Goal: Transaction & Acquisition: Purchase product/service

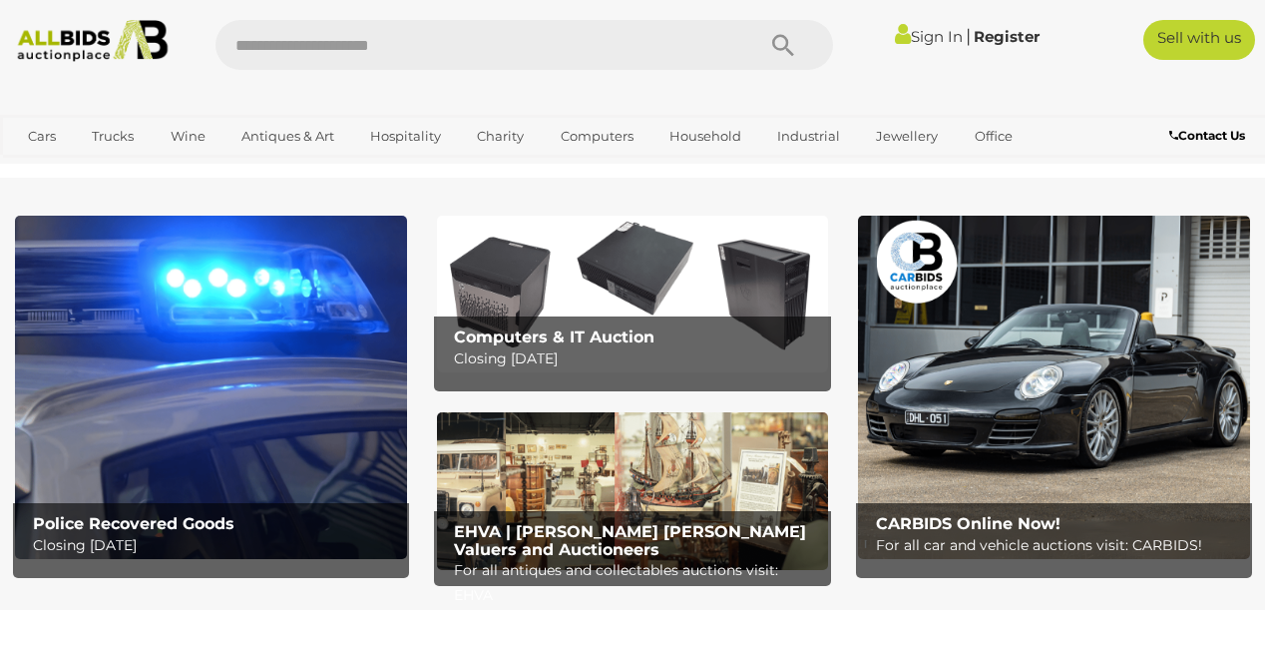
click at [319, 346] on img at bounding box center [211, 387] width 392 height 343
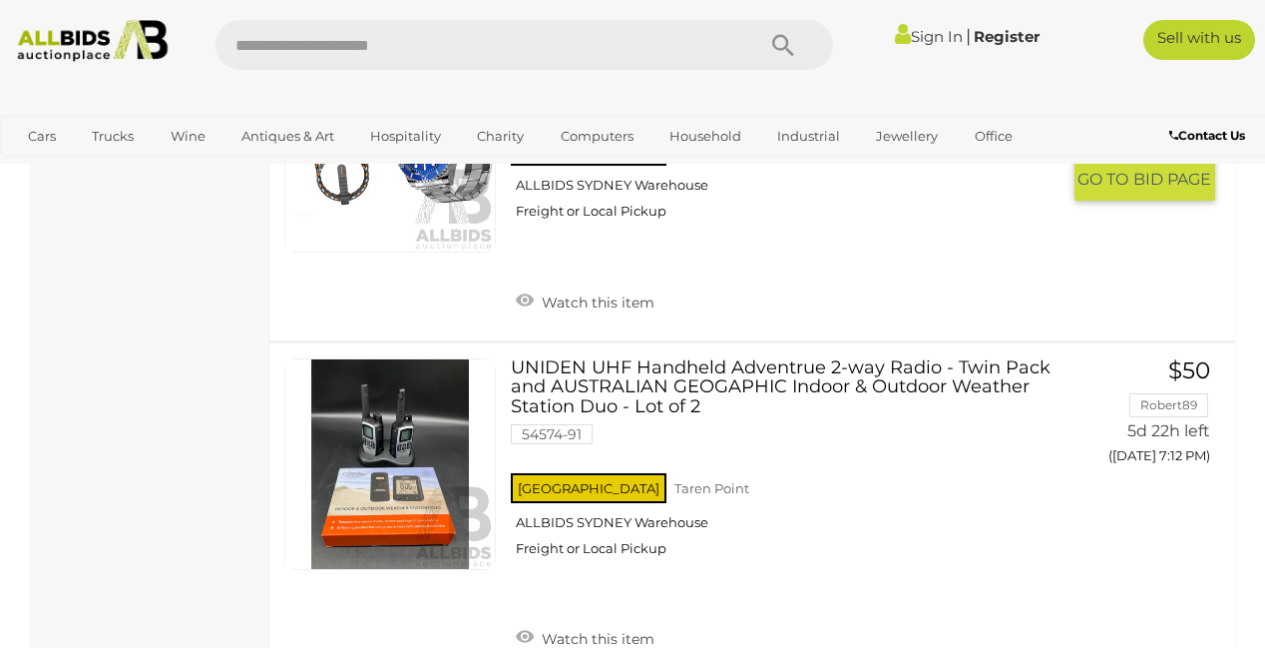
scroll to position [3958, 0]
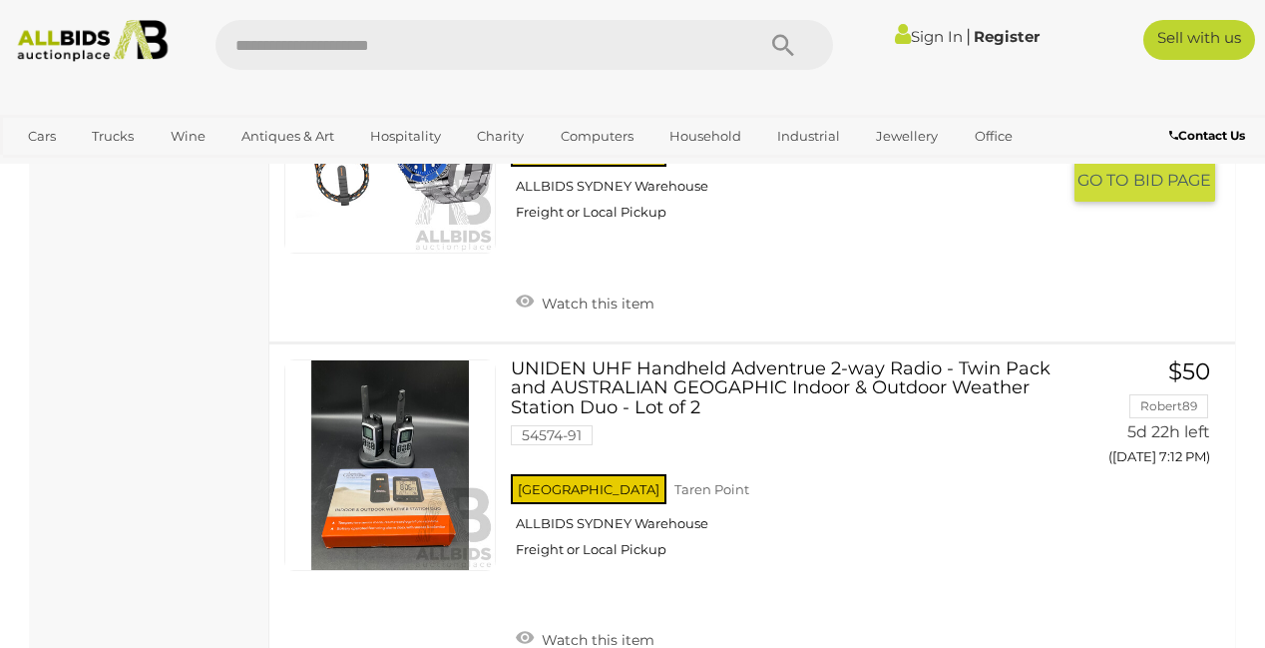
click at [427, 253] on link at bounding box center [390, 148] width 212 height 212
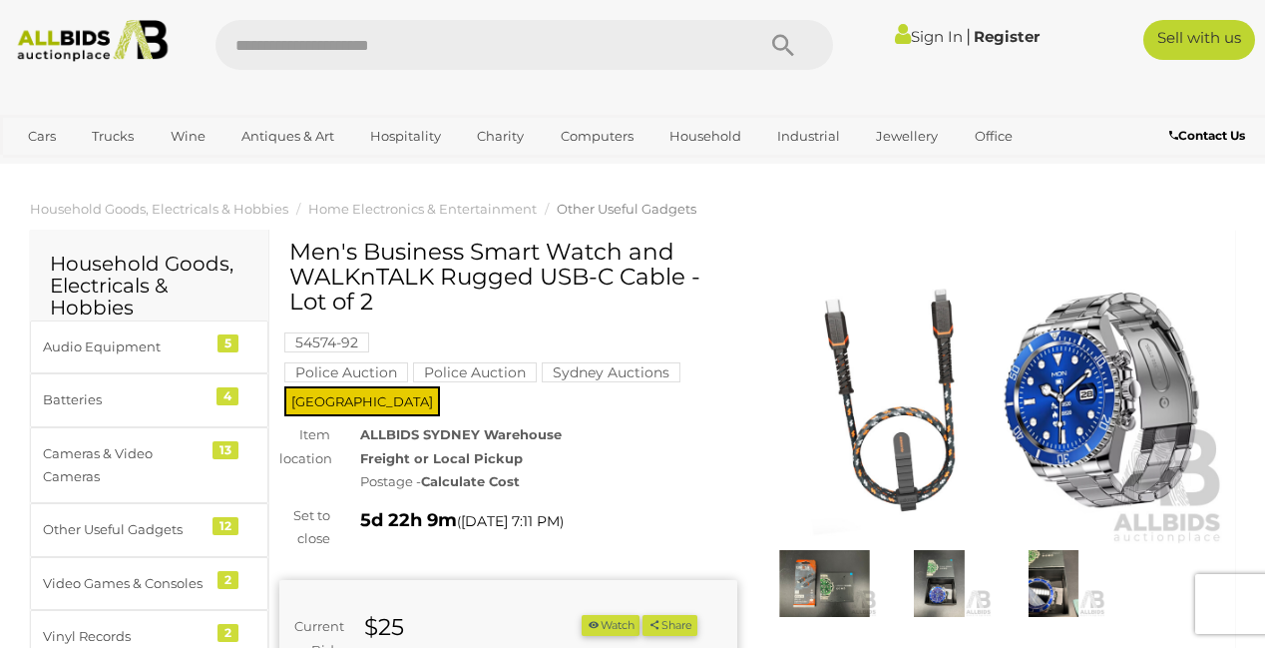
click at [983, 383] on img at bounding box center [996, 396] width 458 height 295
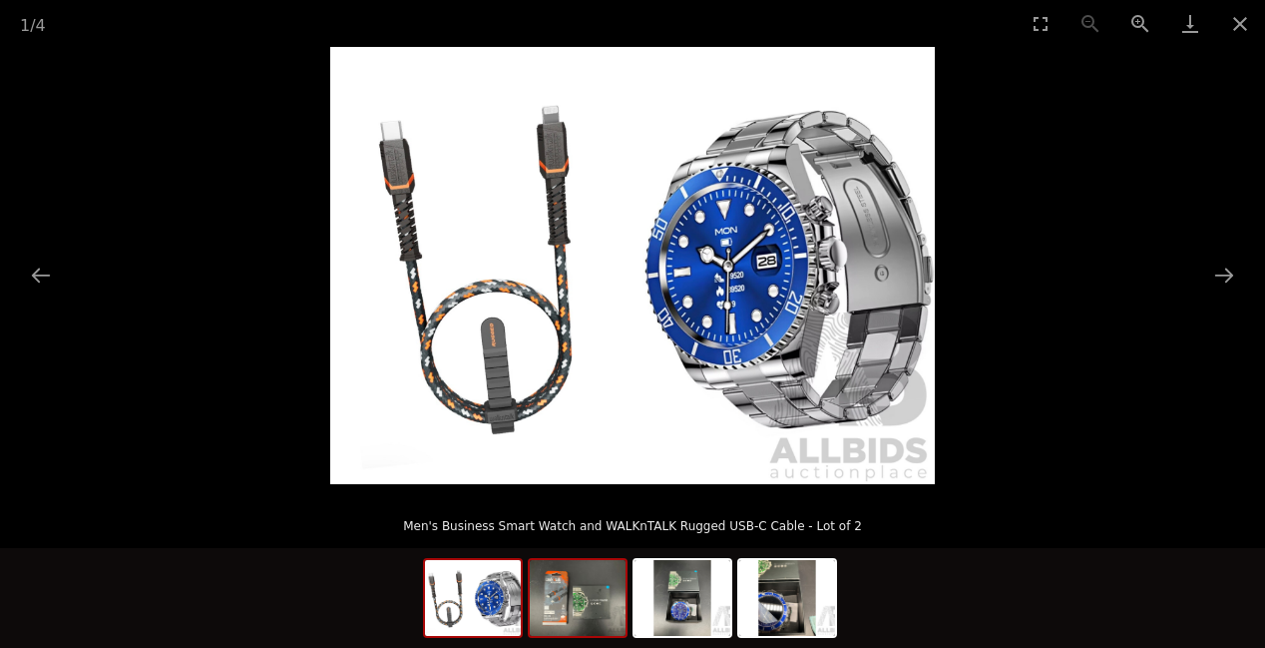
click at [568, 621] on img at bounding box center [578, 598] width 96 height 76
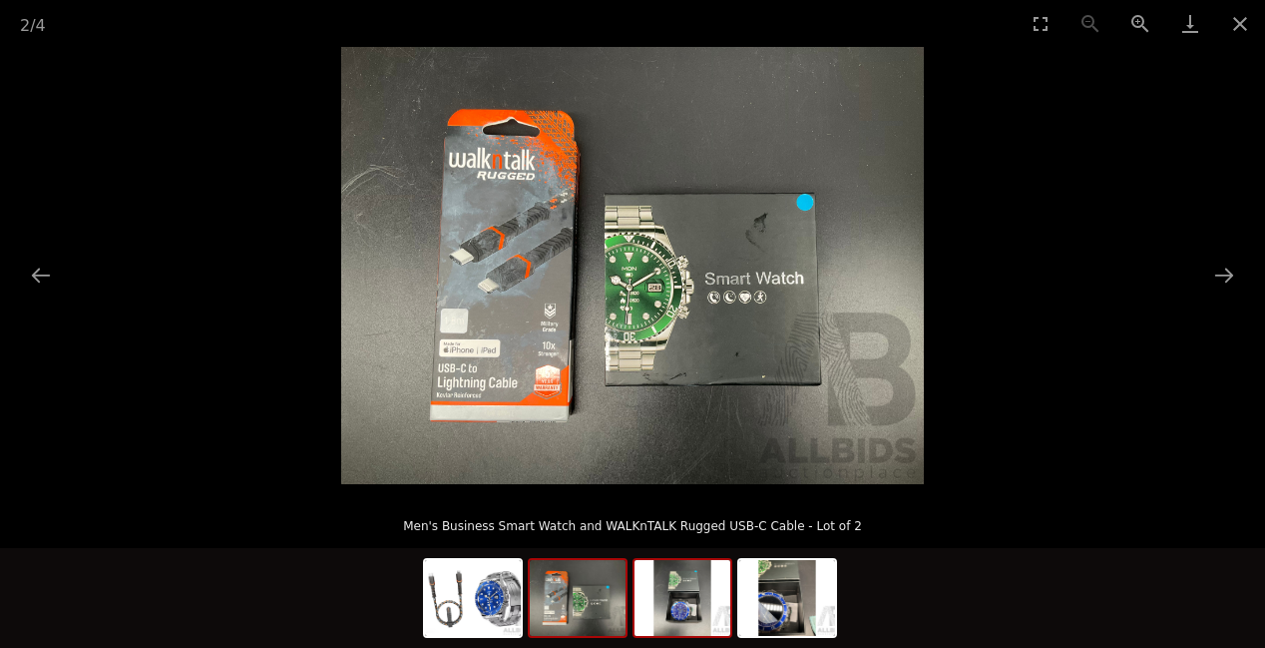
click at [672, 621] on img at bounding box center [683, 598] width 96 height 76
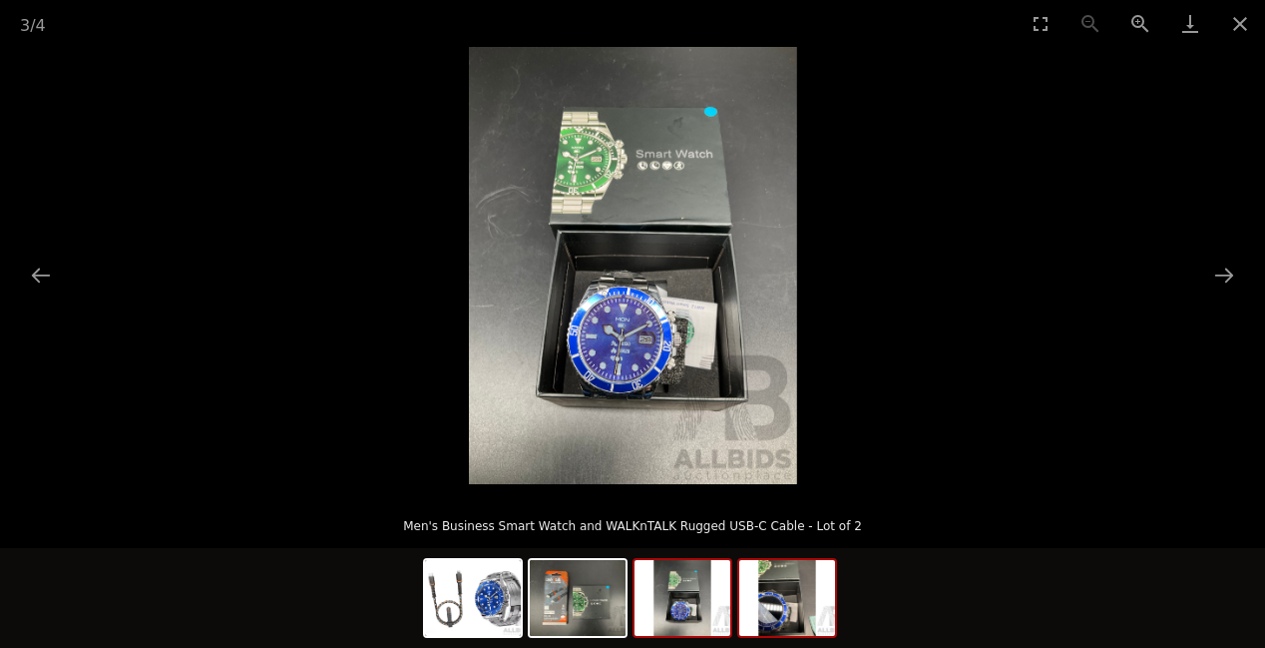
click at [782, 624] on img at bounding box center [787, 598] width 96 height 76
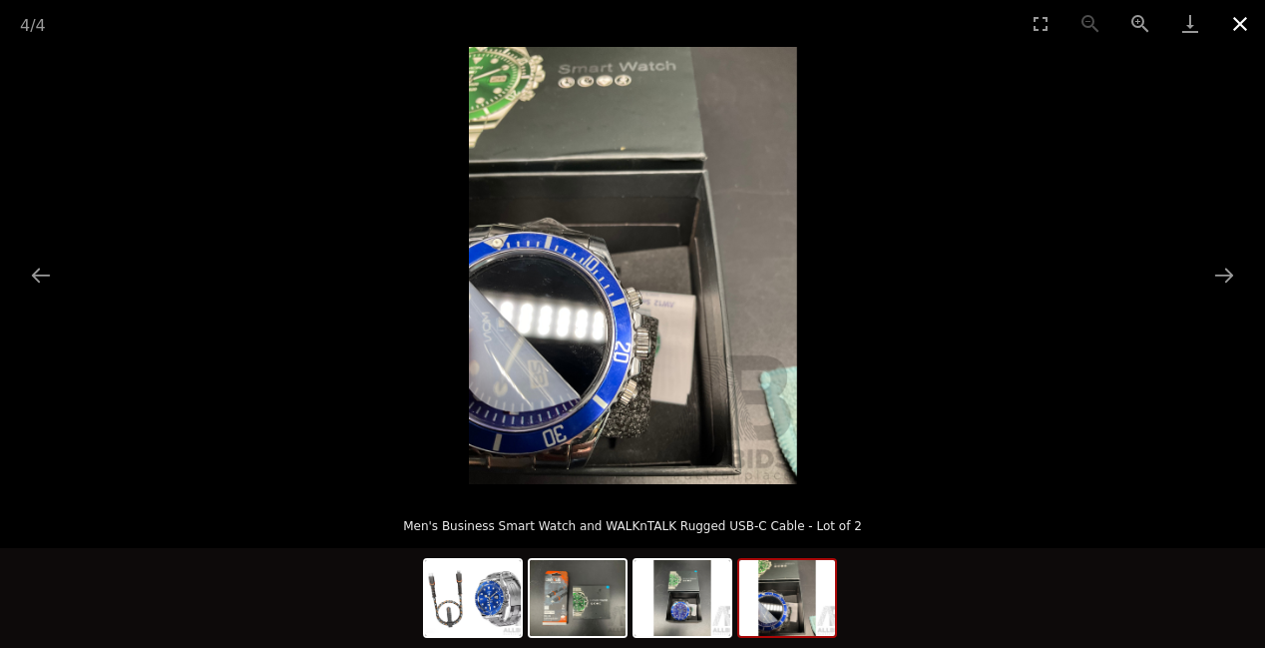
click at [1247, 19] on button "Close gallery" at bounding box center [1240, 23] width 50 height 47
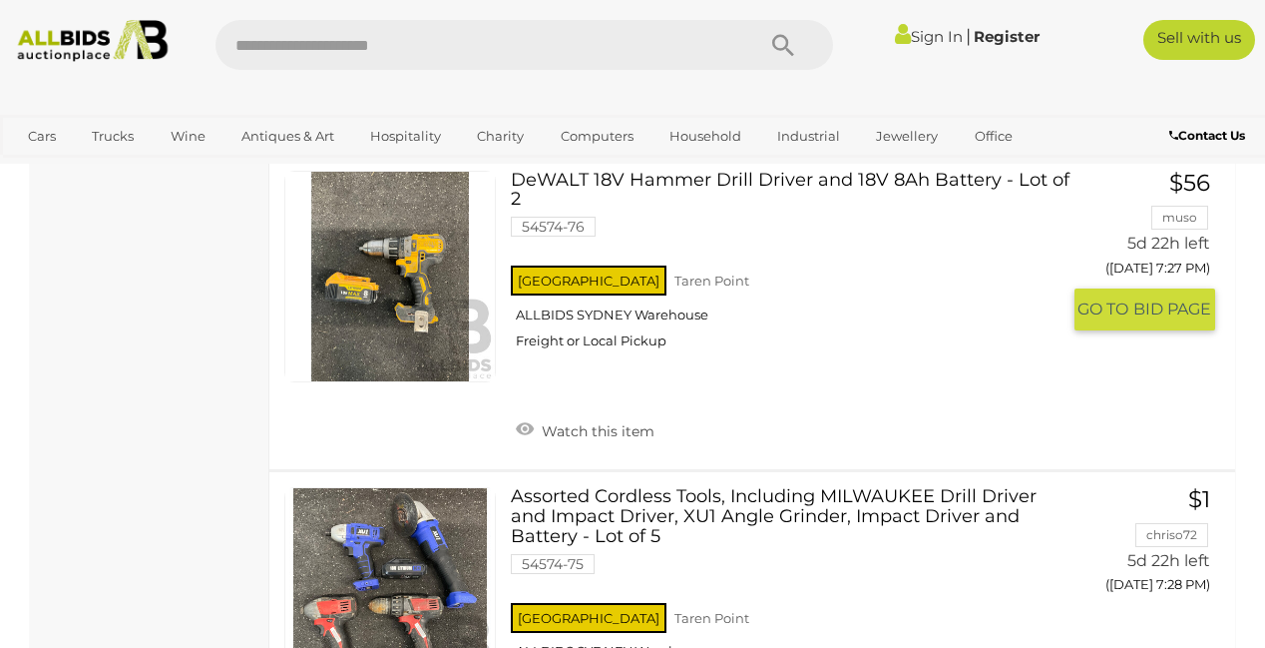
scroll to position [8792, 0]
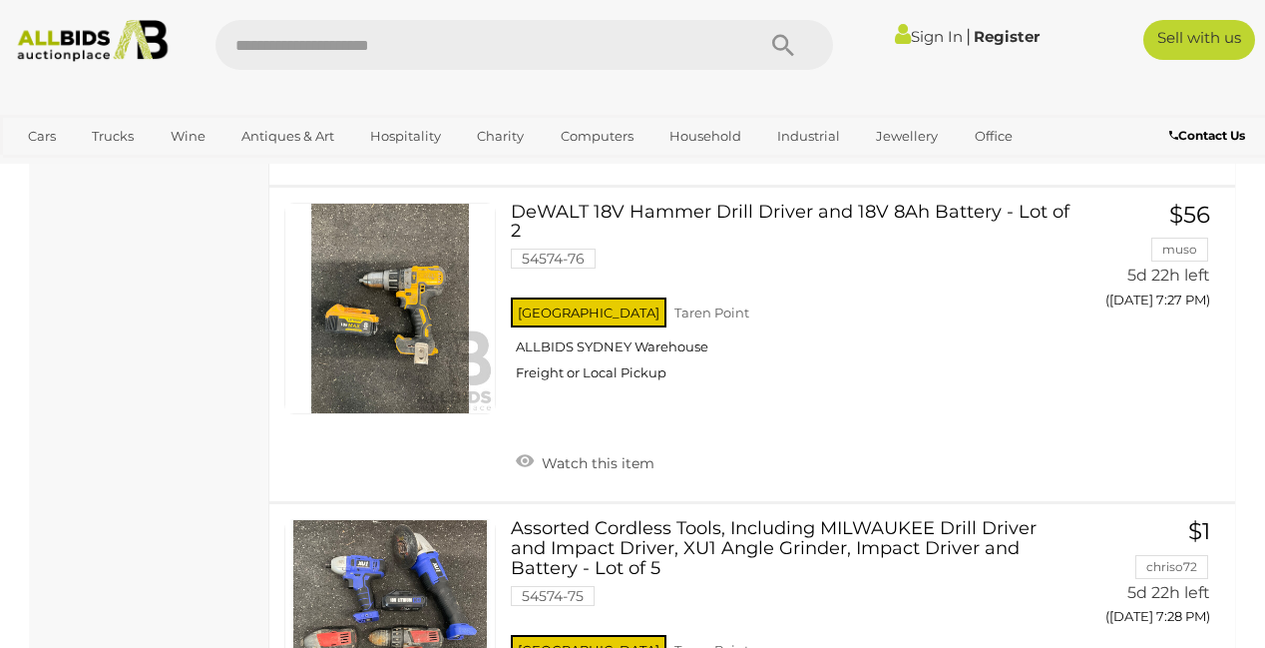
click at [378, 117] on link at bounding box center [390, 11] width 212 height 212
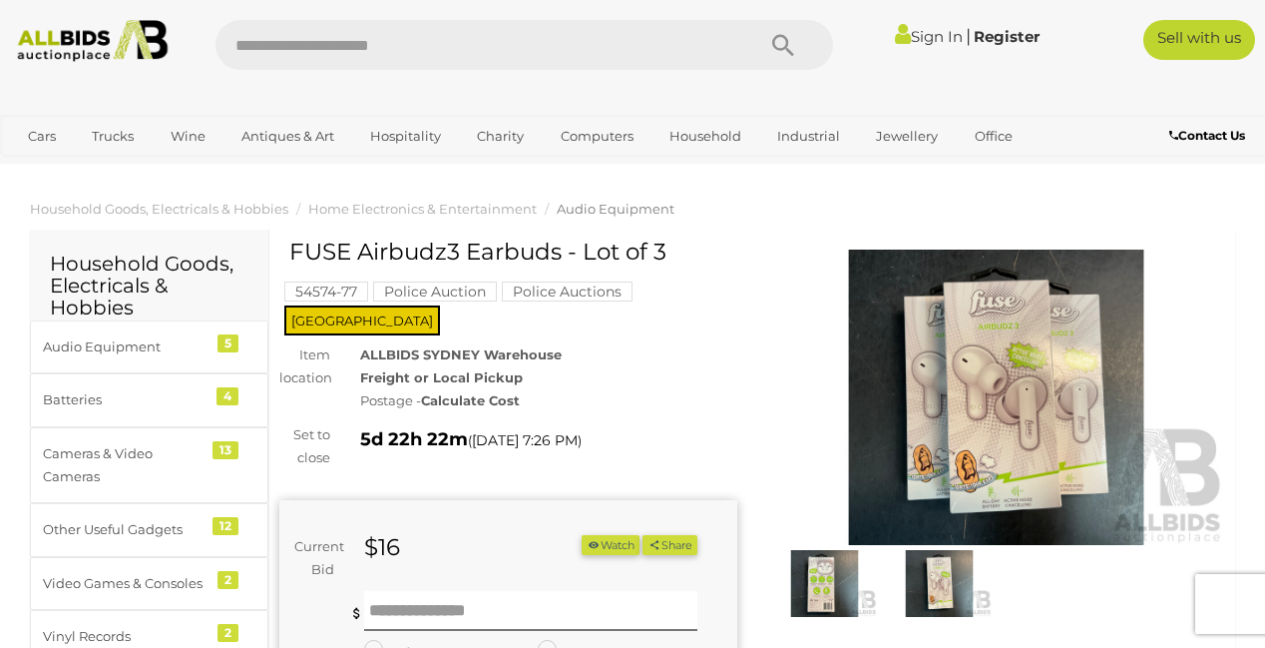
drag, startPoint x: 558, startPoint y: 263, endPoint x: 289, endPoint y: 256, distance: 268.5
click at [289, 256] on h1 "FUSE Airbudz3 Earbuds - Lot of 3" at bounding box center [510, 251] width 443 height 25
copy h1 "FUSE Airbudz3 Earbuds"
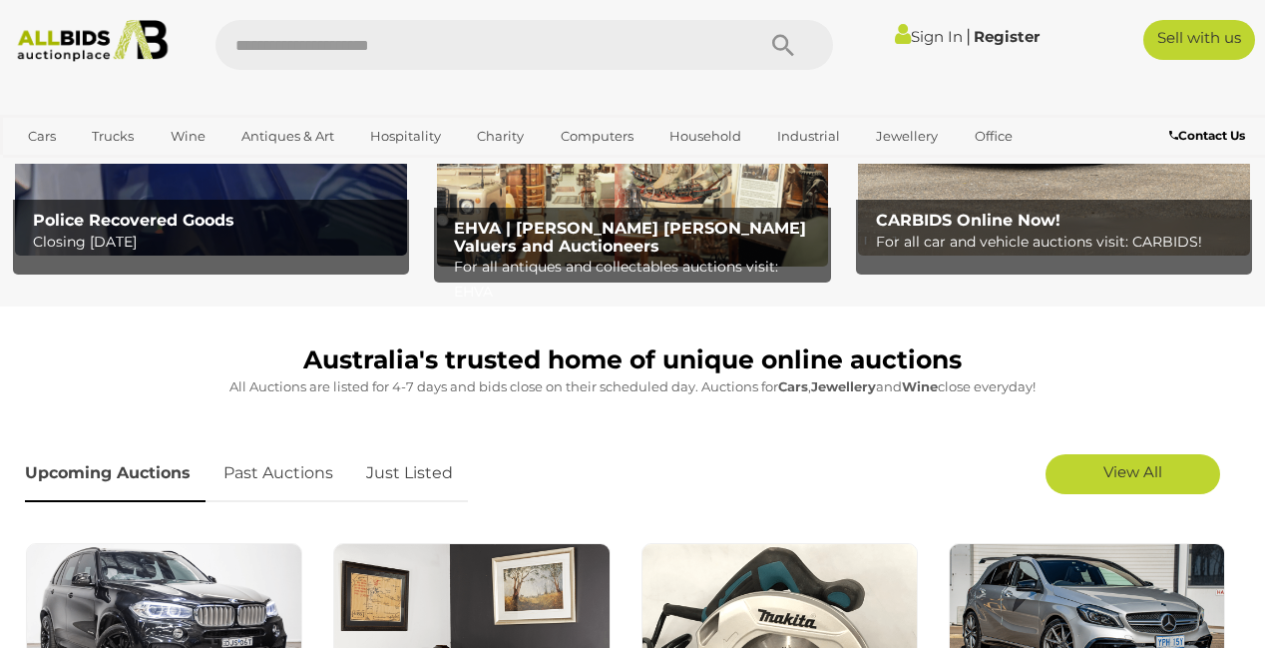
scroll to position [477, 0]
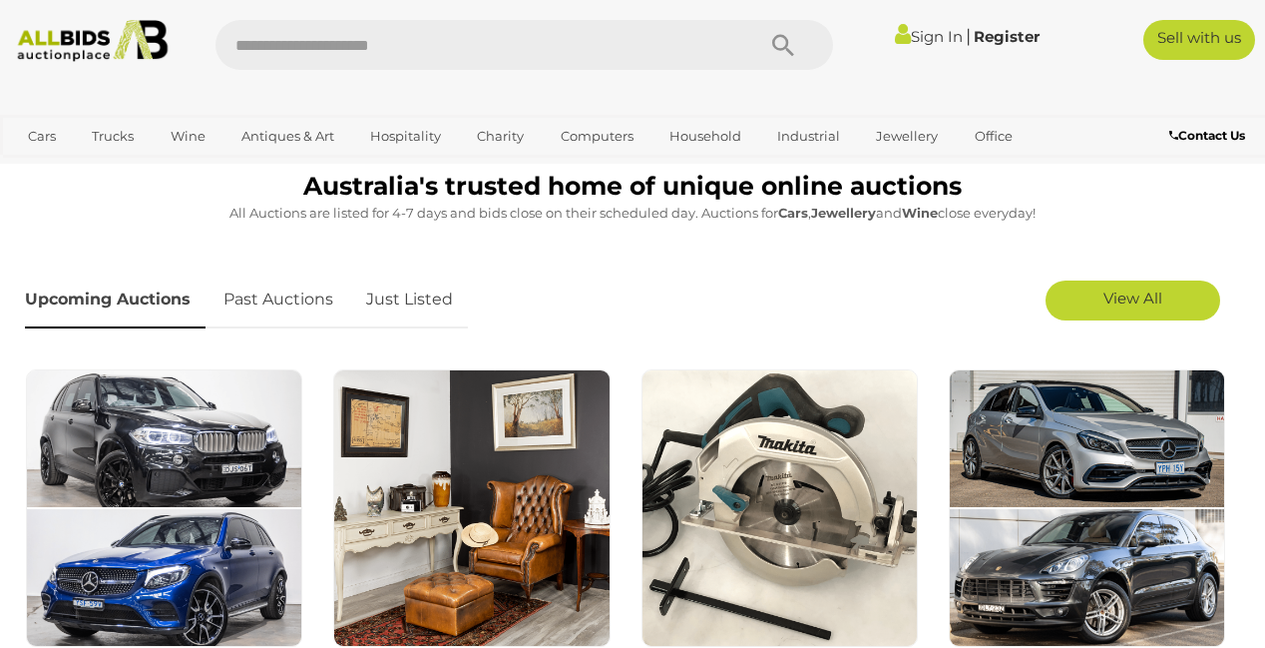
click at [784, 568] on img at bounding box center [780, 507] width 276 height 276
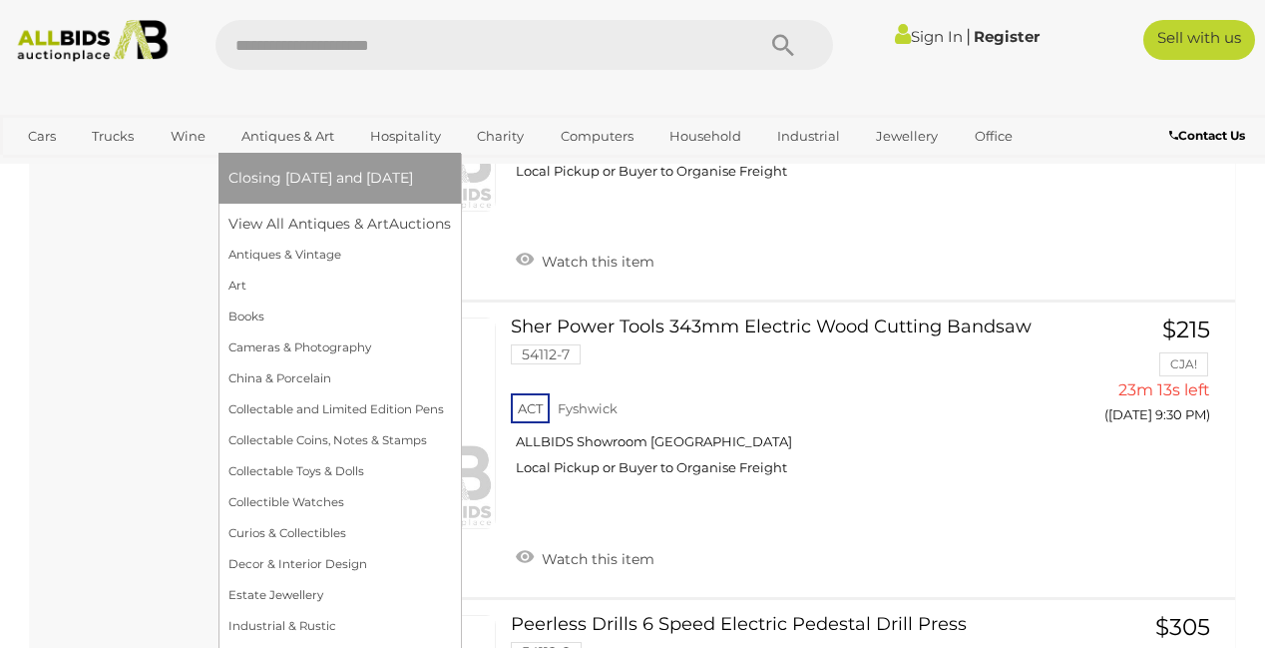
scroll to position [1823, 0]
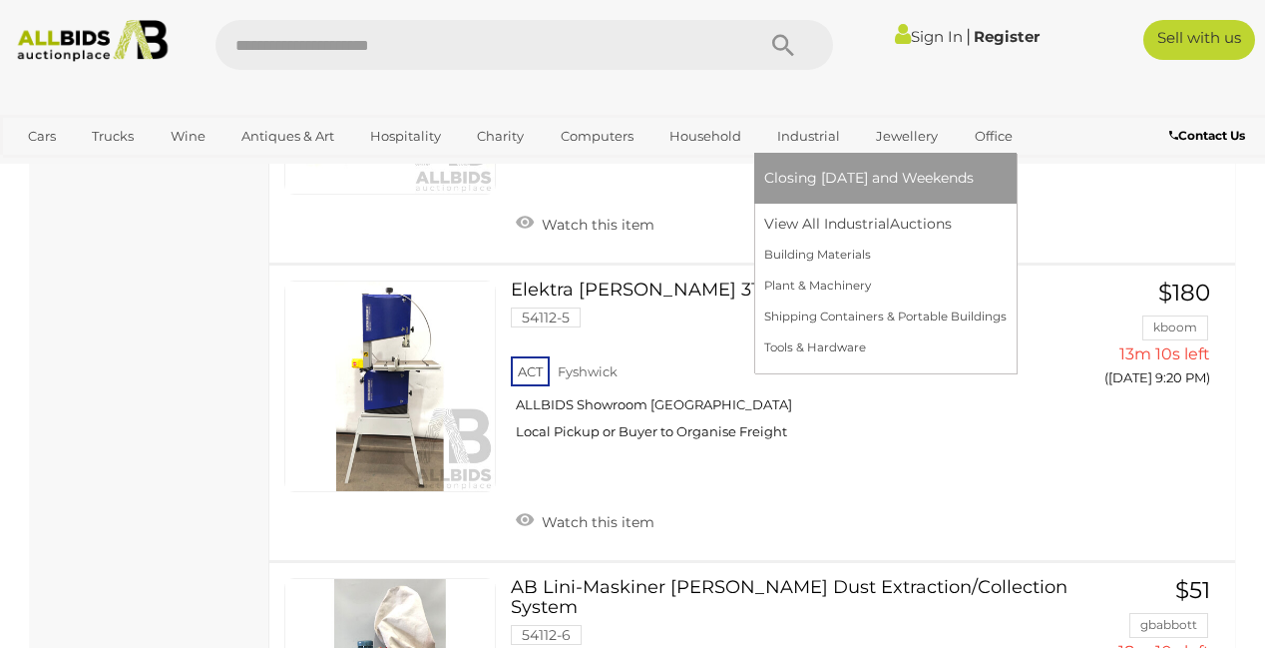
click at [853, 138] on link "Industrial" at bounding box center [808, 136] width 89 height 33
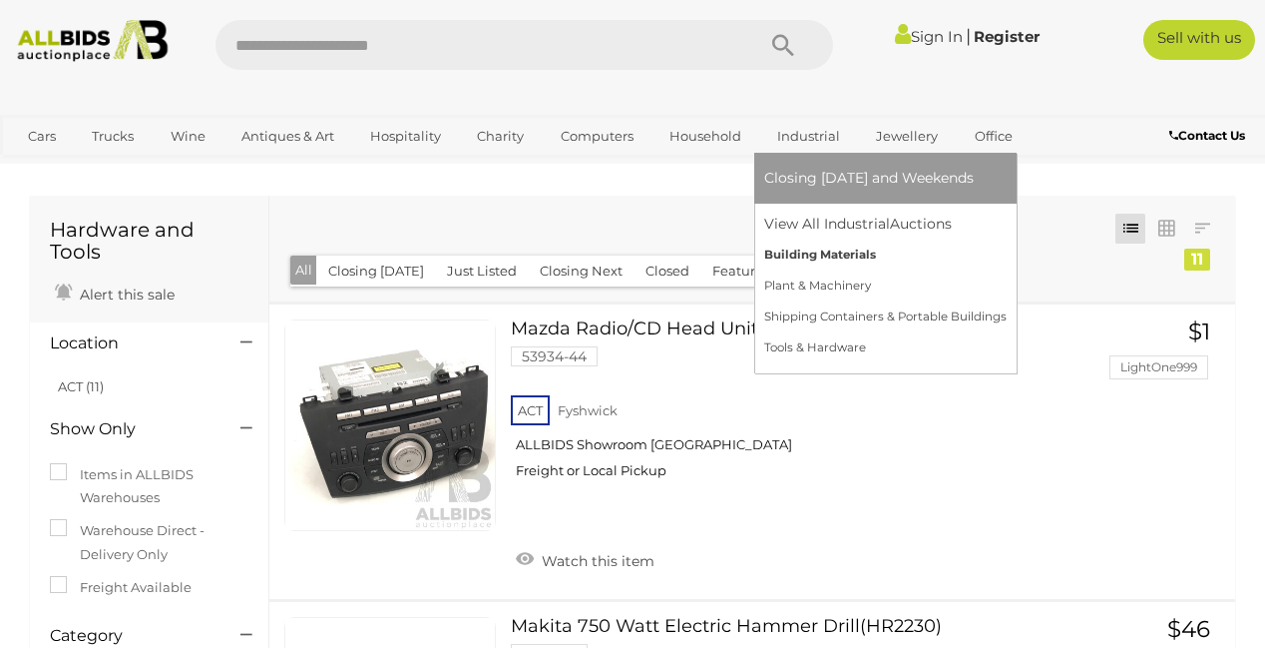
click at [945, 254] on link "Building Materials" at bounding box center [885, 254] width 242 height 31
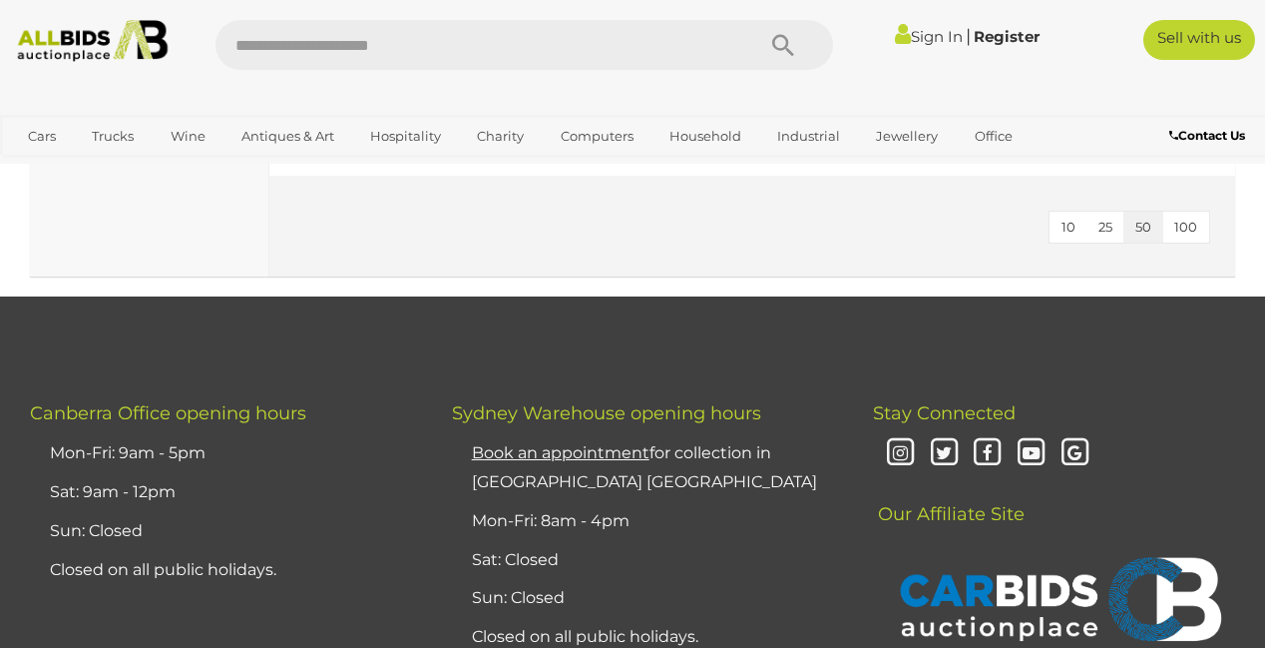
scroll to position [9478, 0]
